Goal: Task Accomplishment & Management: Manage account settings

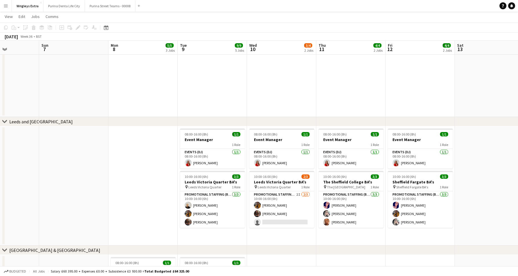
scroll to position [0, 163]
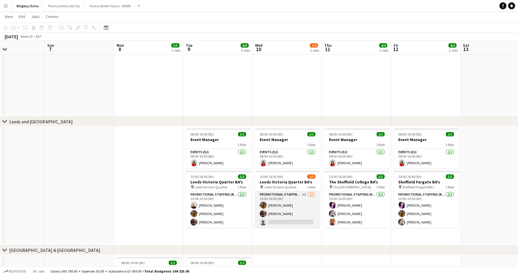
click at [288, 220] on app-card-role "Promotional Staffing (Brand Ambassadors) 2I 2/3 10:00-16:00 (6h) Sean Porter Ca…" at bounding box center [287, 209] width 65 height 37
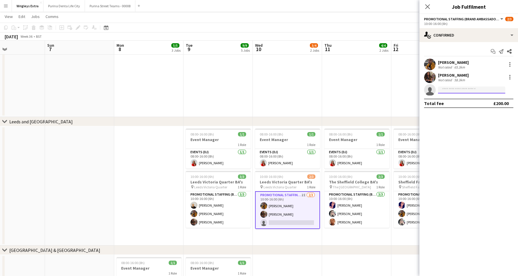
click at [458, 87] on input at bounding box center [471, 89] width 67 height 7
type input "******"
drag, startPoint x: 458, startPoint y: 87, endPoint x: 465, endPoint y: 104, distance: 17.7
click at [465, 104] on span "lottietheis@gmail.com" at bounding box center [471, 103] width 58 height 5
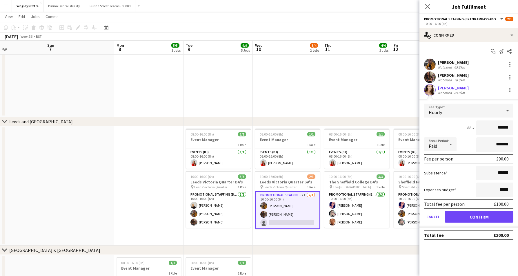
click at [462, 216] on button "Confirm" at bounding box center [478, 217] width 69 height 12
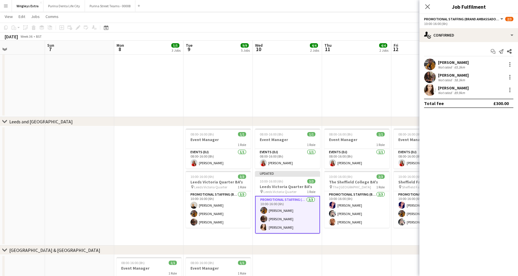
click at [395, 103] on app-date-cell at bounding box center [425, 57] width 69 height 119
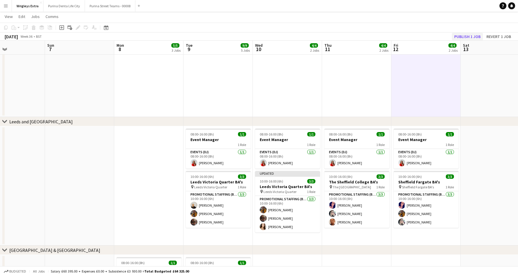
click at [468, 34] on button "Publish 1 job" at bounding box center [467, 37] width 31 height 8
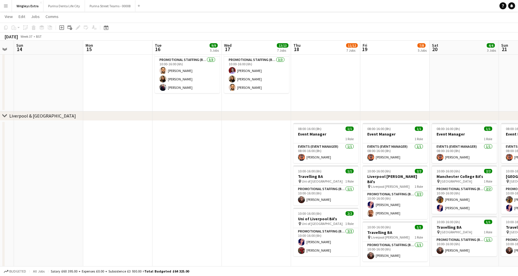
scroll to position [0, 120]
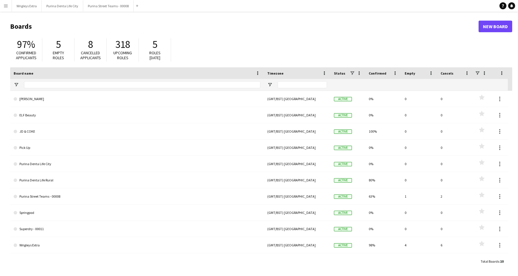
click at [6, 5] on app-icon "Menu" at bounding box center [5, 5] width 5 height 5
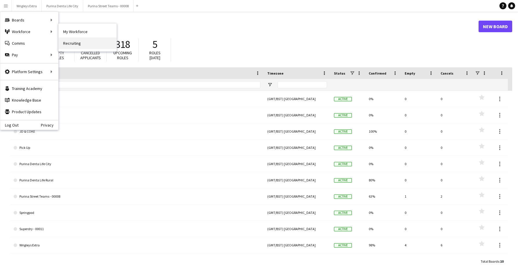
click at [90, 43] on link "Recruiting" at bounding box center [88, 43] width 58 height 12
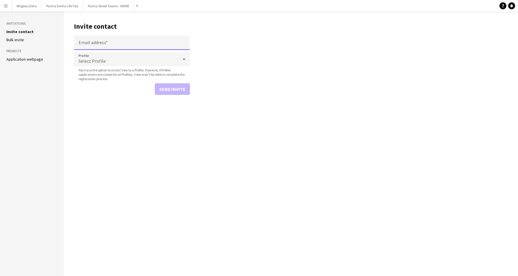
click at [90, 43] on input "Email address" at bounding box center [132, 42] width 116 height 14
paste input "**********"
type input "**********"
click at [109, 63] on div "Select Profile" at bounding box center [126, 59] width 104 height 14
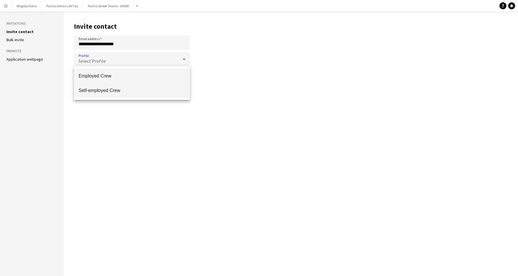
click at [108, 89] on span "Self-employed Crew" at bounding box center [132, 90] width 107 height 6
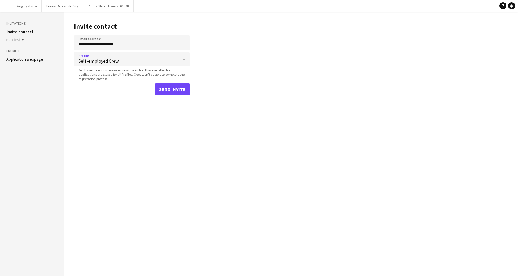
click at [105, 61] on span "Self-employed Crew" at bounding box center [129, 61] width 100 height 6
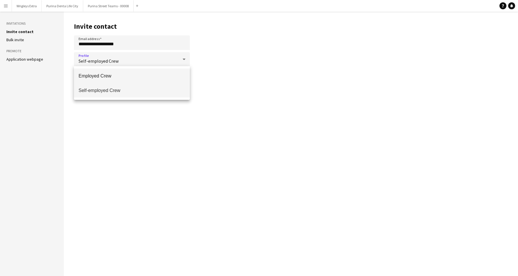
click at [105, 78] on span "Employed Crew" at bounding box center [132, 76] width 107 height 6
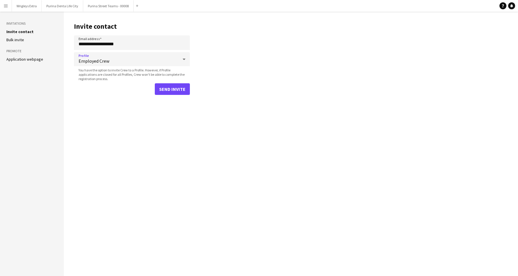
click at [178, 89] on button "Send invite" at bounding box center [172, 89] width 35 height 12
